Goal: Task Accomplishment & Management: Manage account settings

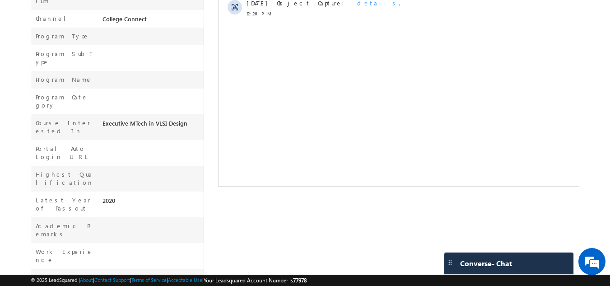
scroll to position [313, 0]
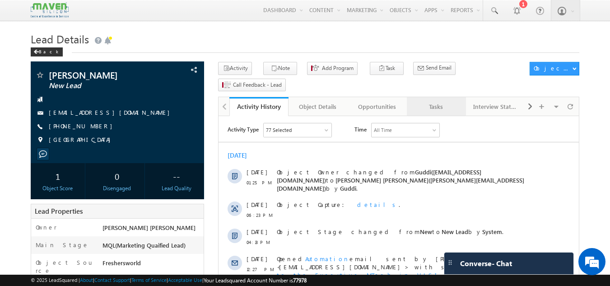
click at [439, 101] on div "Tasks" at bounding box center [436, 106] width 44 height 11
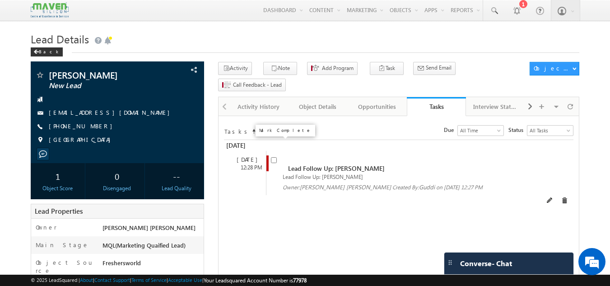
click at [275, 157] on input "checkbox" at bounding box center [274, 160] width 6 height 6
checkbox input "false"
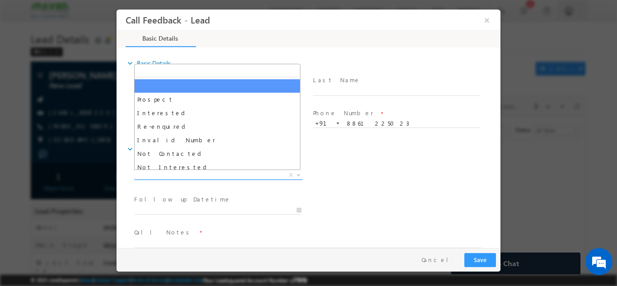
click at [205, 173] on span "X" at bounding box center [218, 174] width 168 height 9
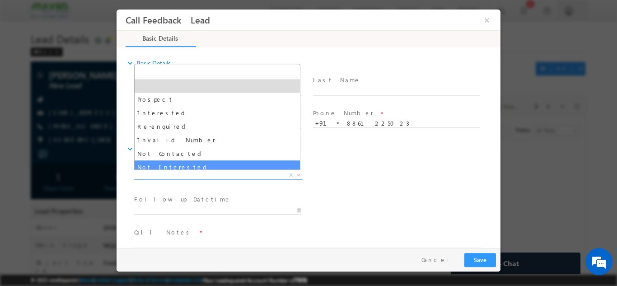
select select "Not Interested"
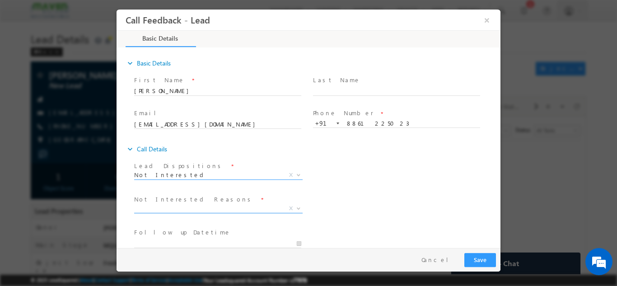
click at [214, 206] on span "X" at bounding box center [218, 208] width 168 height 9
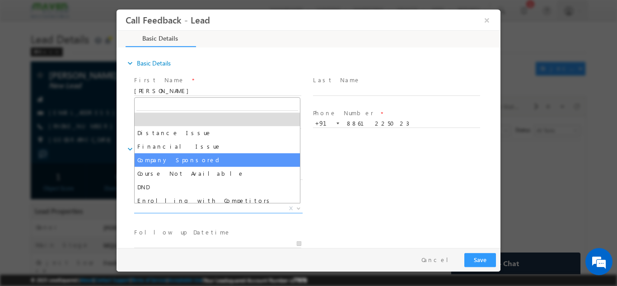
scroll to position [18, 0]
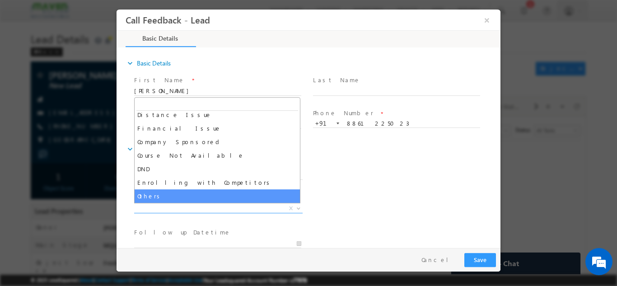
select select "Others"
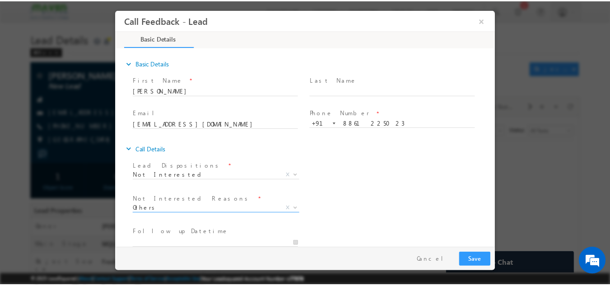
scroll to position [81, 0]
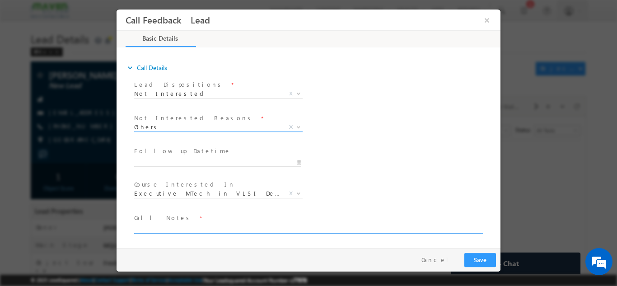
click at [212, 228] on textarea at bounding box center [307, 228] width 347 height 10
type textarea "not interested"
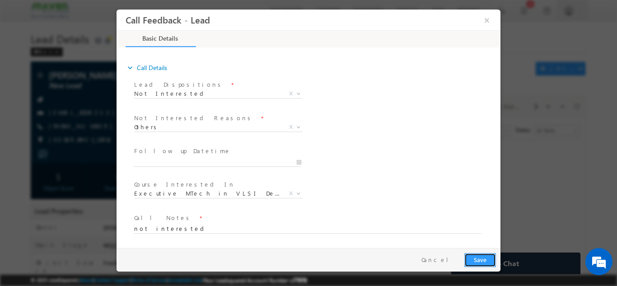
click at [480, 256] on button "Save" at bounding box center [480, 259] width 32 height 14
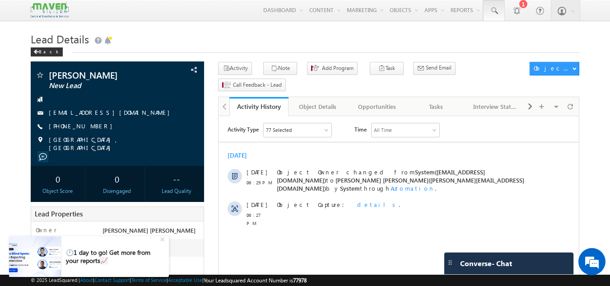
drag, startPoint x: 0, startPoint y: 0, endPoint x: 498, endPoint y: 11, distance: 497.7
click at [498, 11] on span at bounding box center [493, 10] width 9 height 9
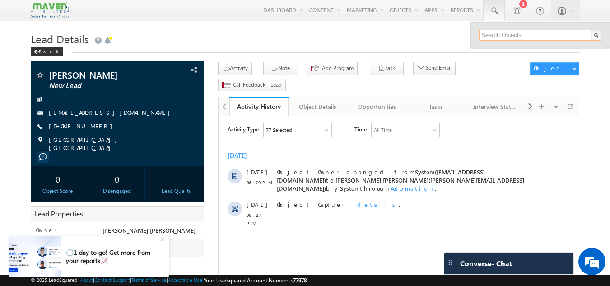
drag, startPoint x: 498, startPoint y: 11, endPoint x: 497, endPoint y: 36, distance: 24.4
click at [497, 21] on div "Menu Gagandip Singh Saini gagan dip@m aven- silic on.co m" at bounding box center [305, 10] width 610 height 21
paste input "99457 62362"
click at [501, 33] on input "99457 62362" at bounding box center [540, 35] width 122 height 11
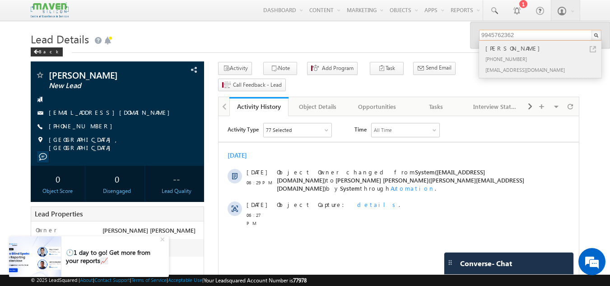
type input "9945762362"
click at [517, 52] on div "sangamesh" at bounding box center [544, 48] width 121 height 10
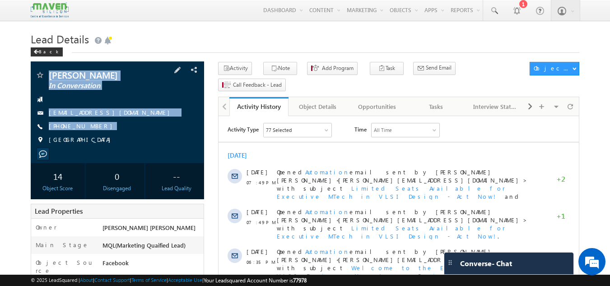
drag, startPoint x: 47, startPoint y: 71, endPoint x: 99, endPoint y: 141, distance: 87.8
click at [99, 141] on div "sangamesh In Conversation basavarajukaggeresangamesh@gmail.com +91-9945762362 I…" at bounding box center [117, 109] width 165 height 79
copy div "sangamesh In Conversation basavarajukaggeresangamesh@gmail.com +91-9945762362"
click at [99, 141] on div "[GEOGRAPHIC_DATA]" at bounding box center [117, 139] width 165 height 9
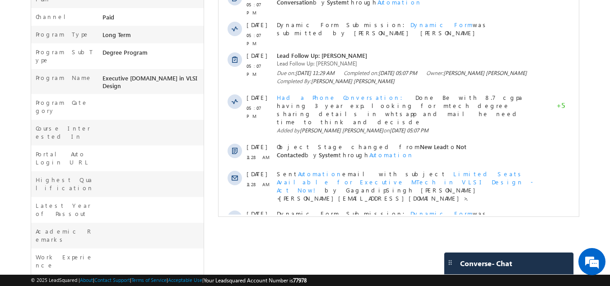
scroll to position [313, 0]
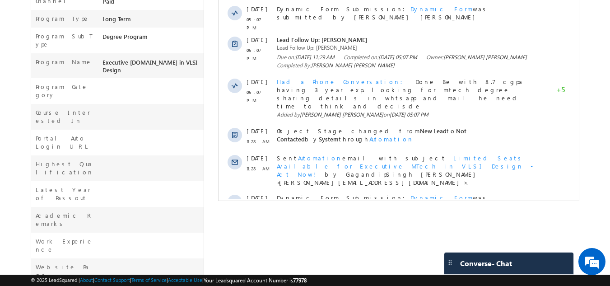
click at [376, 224] on span "Show More" at bounding box center [398, 233] width 351 height 18
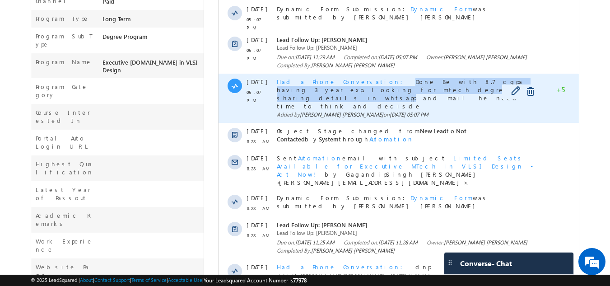
drag, startPoint x: 350, startPoint y: 41, endPoint x: 344, endPoint y: 53, distance: 13.5
click at [344, 78] on span "Done Be with 8.7 cgpa having 3 year exp. looking for mtech degree sharing detai…" at bounding box center [400, 94] width 247 height 32
copy span "Done Be with 8.7 cgpa having 3 year exp. looking for mtech degree sharing detai…"
